Goal: Information Seeking & Learning: Find specific fact

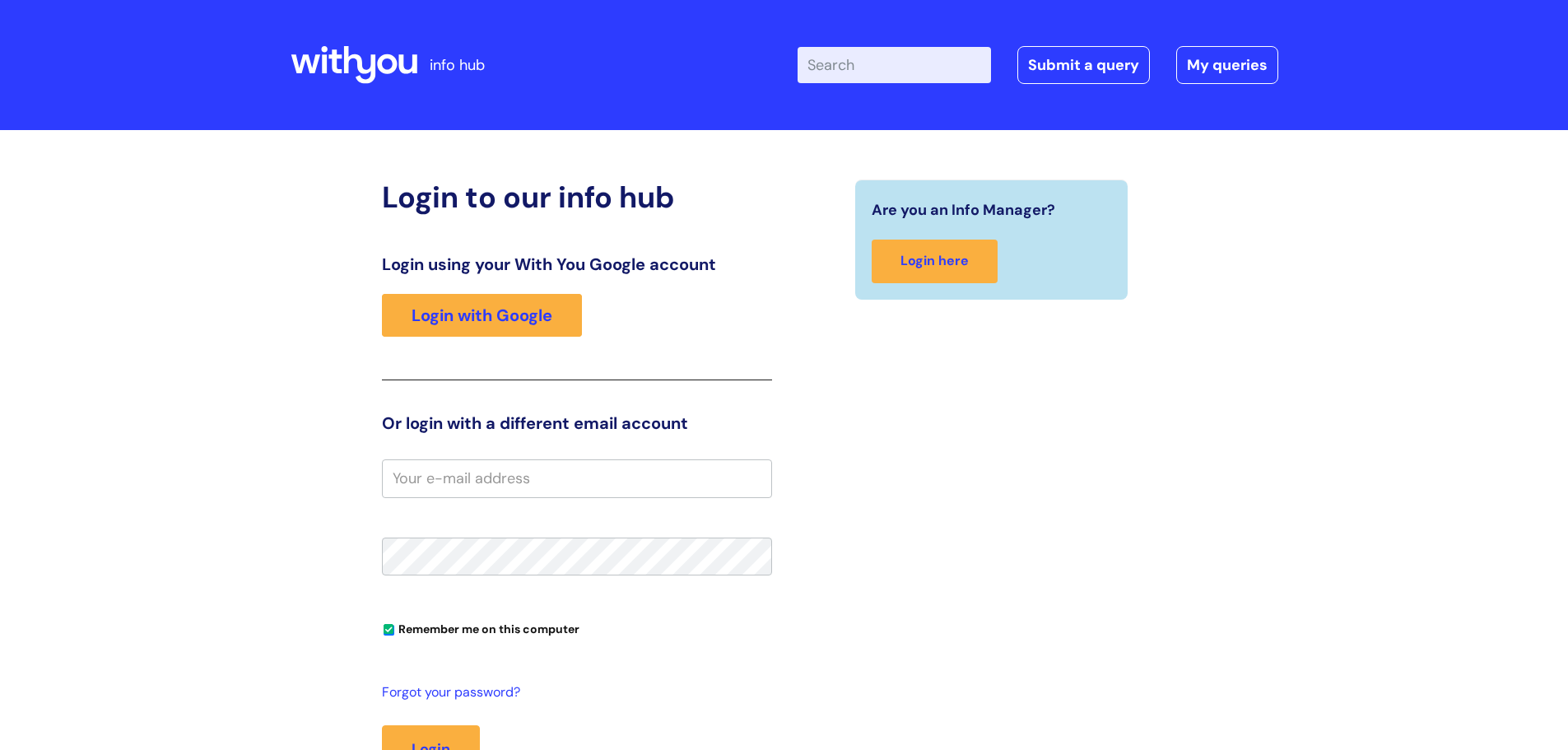
click at [881, 66] on input "Enter your search term here..." at bounding box center [895, 65] width 194 height 37
type input "hsg casework"
click button "Search" at bounding box center [0, 0] width 0 height 0
drag, startPoint x: 105, startPoint y: 1, endPoint x: 472, endPoint y: 318, distance: 485.0
click at [472, 318] on link "Login with Google" at bounding box center [481, 315] width 200 height 43
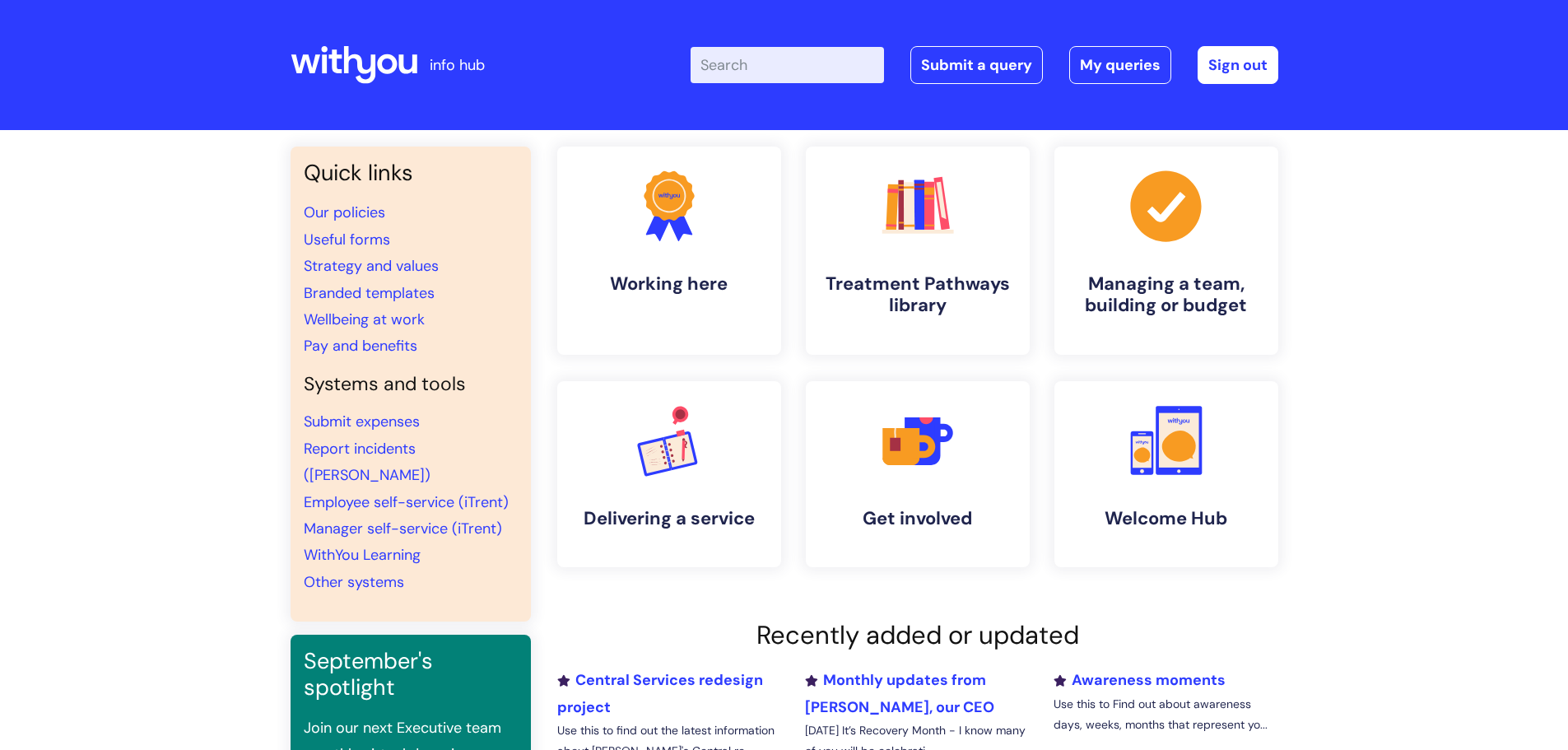
click at [820, 68] on input "Enter your search term here..." at bounding box center [788, 65] width 194 height 37
type input "hsg casework"
click button "Search" at bounding box center [0, 0] width 0 height 0
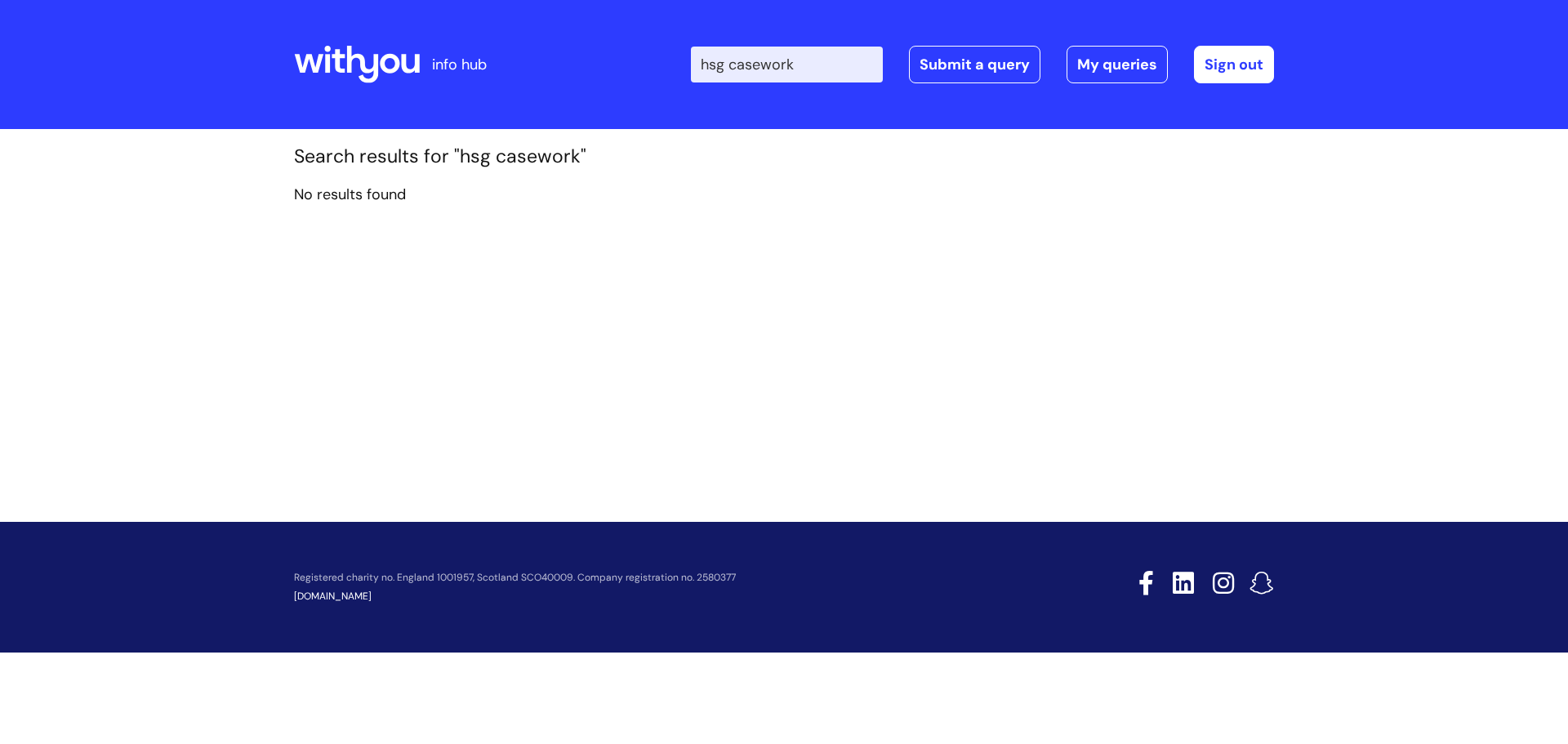
drag, startPoint x: 839, startPoint y: 63, endPoint x: 699, endPoint y: 58, distance: 140.1
click at [699, 58] on div "Enter your search term here... hsg casework Search Submit a query My queries We…" at bounding box center [905, 64] width 737 height 96
click at [348, 62] on icon at bounding box center [363, 64] width 32 height 38
